Goal: Find specific page/section: Find specific page/section

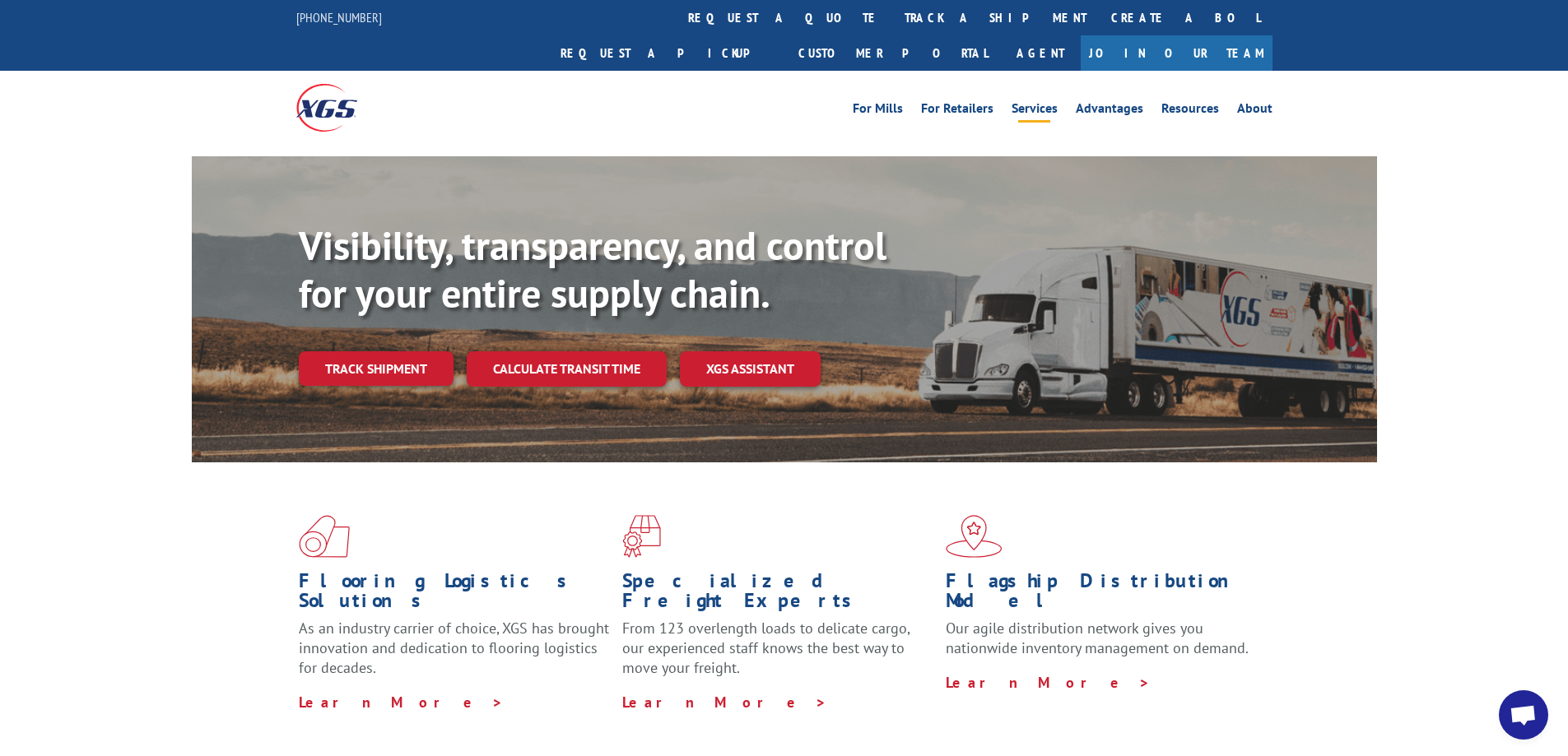
click at [1043, 102] on link "Services" at bounding box center [1034, 111] width 46 height 18
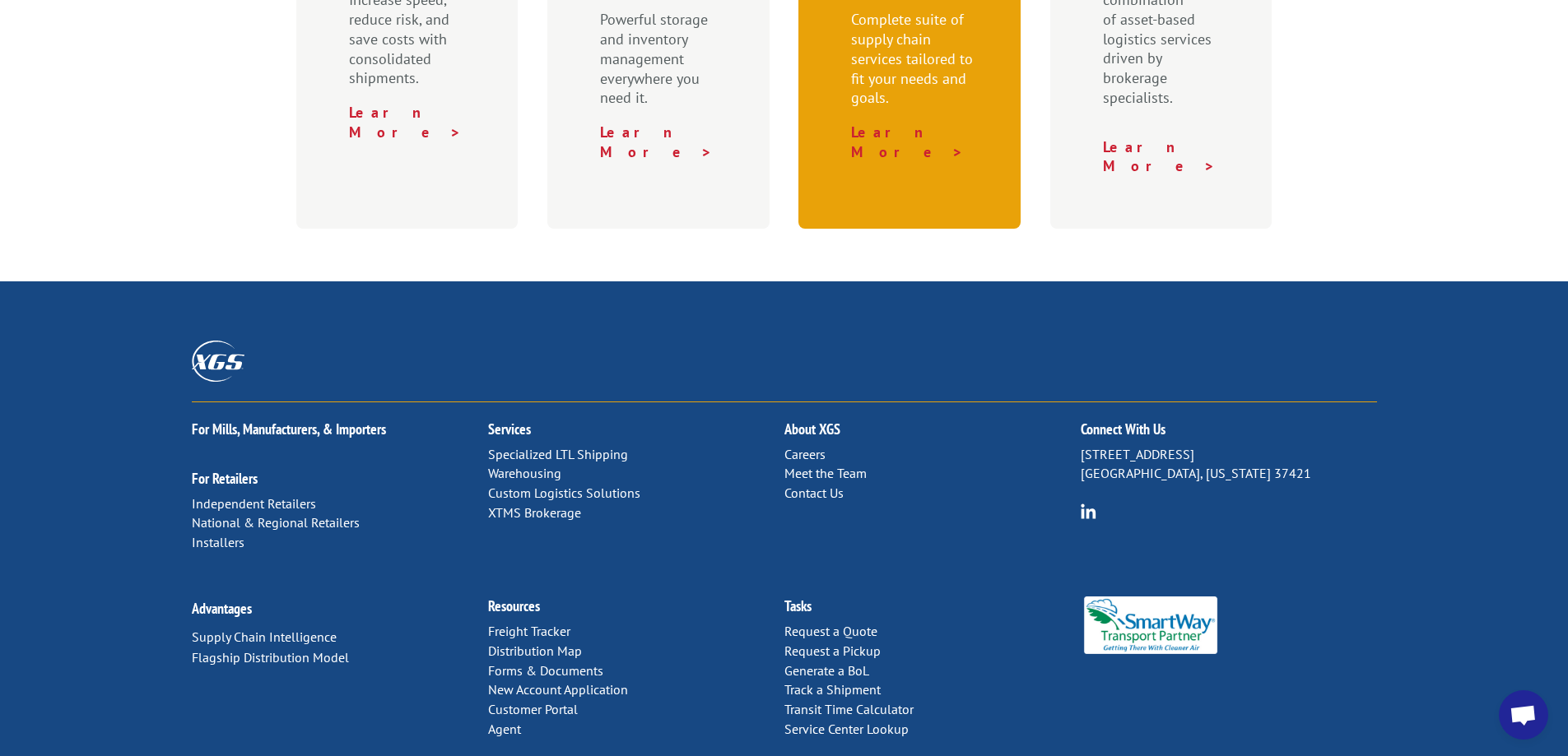
scroll to position [843, 0]
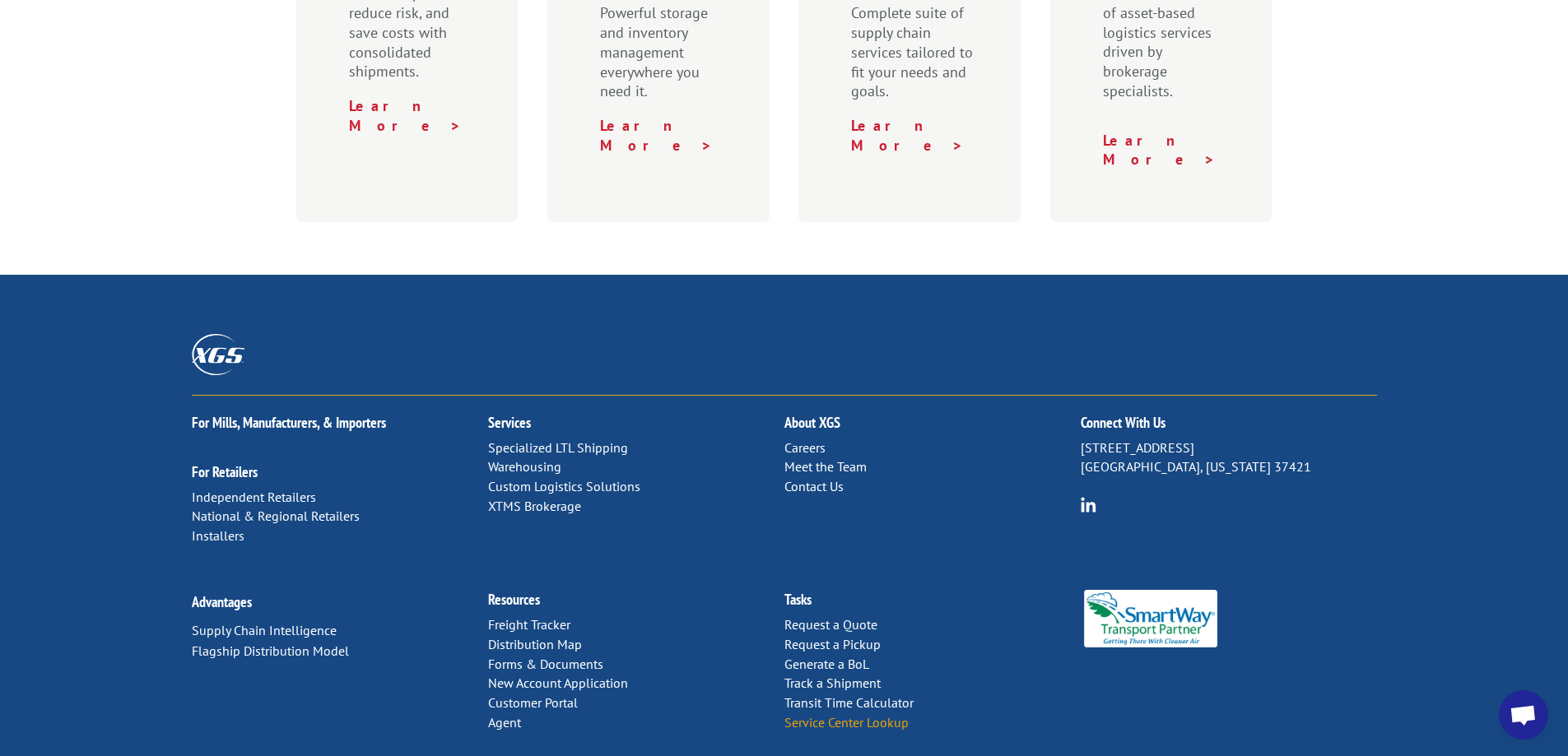
click at [891, 714] on link "Service Center Lookup" at bounding box center [846, 722] width 124 height 16
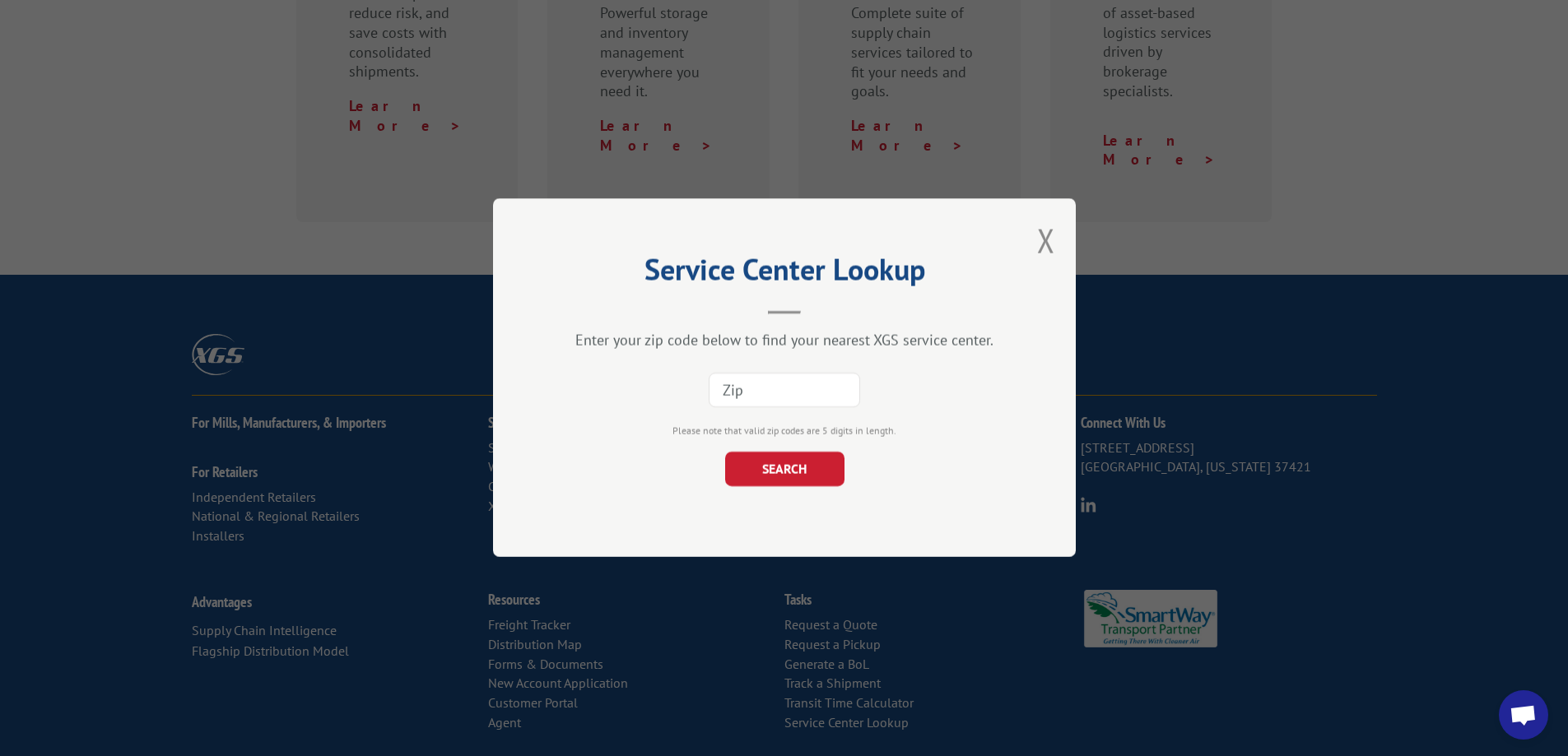
click at [768, 393] on input at bounding box center [784, 391] width 152 height 34
type input "54982"
click button "SEARCH" at bounding box center [784, 470] width 120 height 34
